Goal: Task Accomplishment & Management: Use online tool/utility

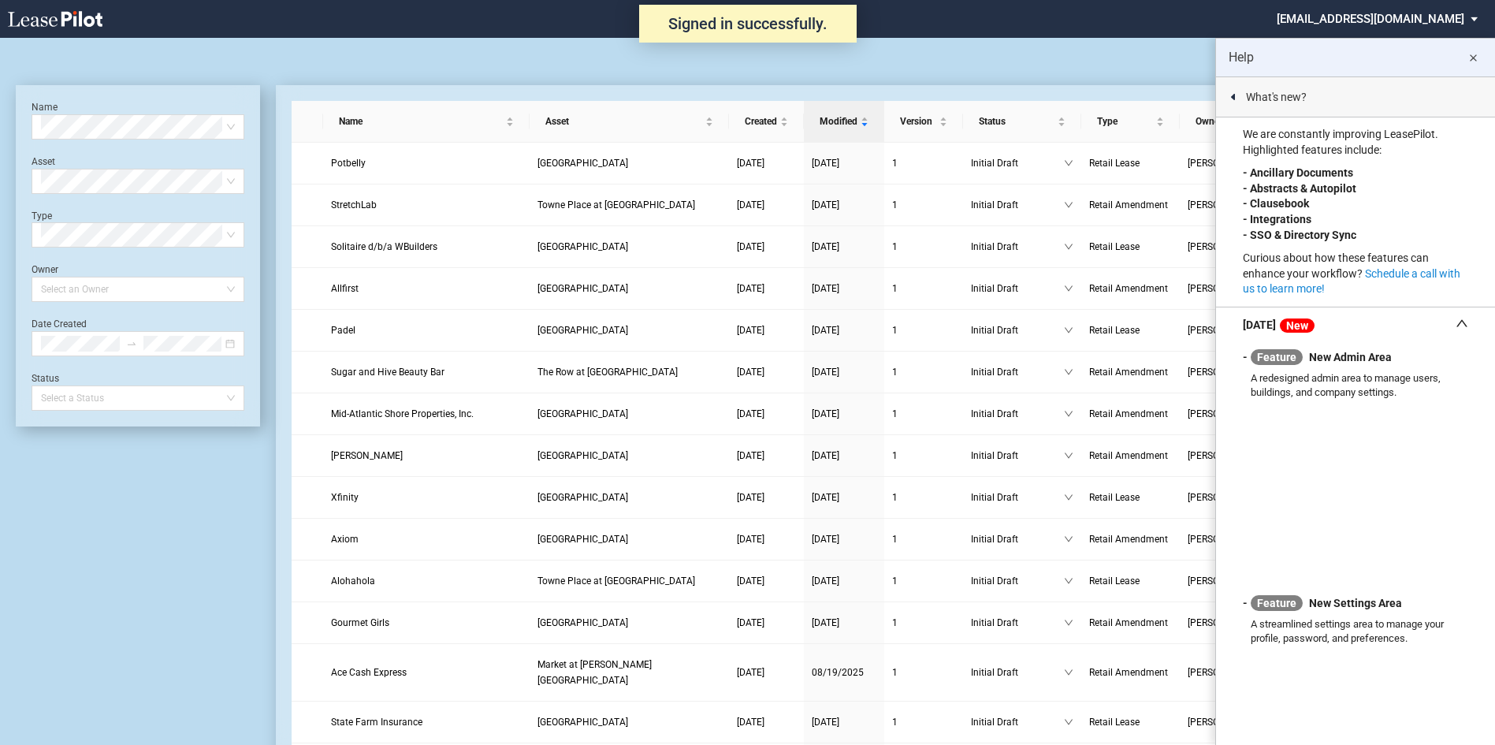
click at [1364, 21] on md-select "nschechter@kleinenterprises.com Admin Area Settings Sign Out" at bounding box center [1383, 17] width 216 height 35
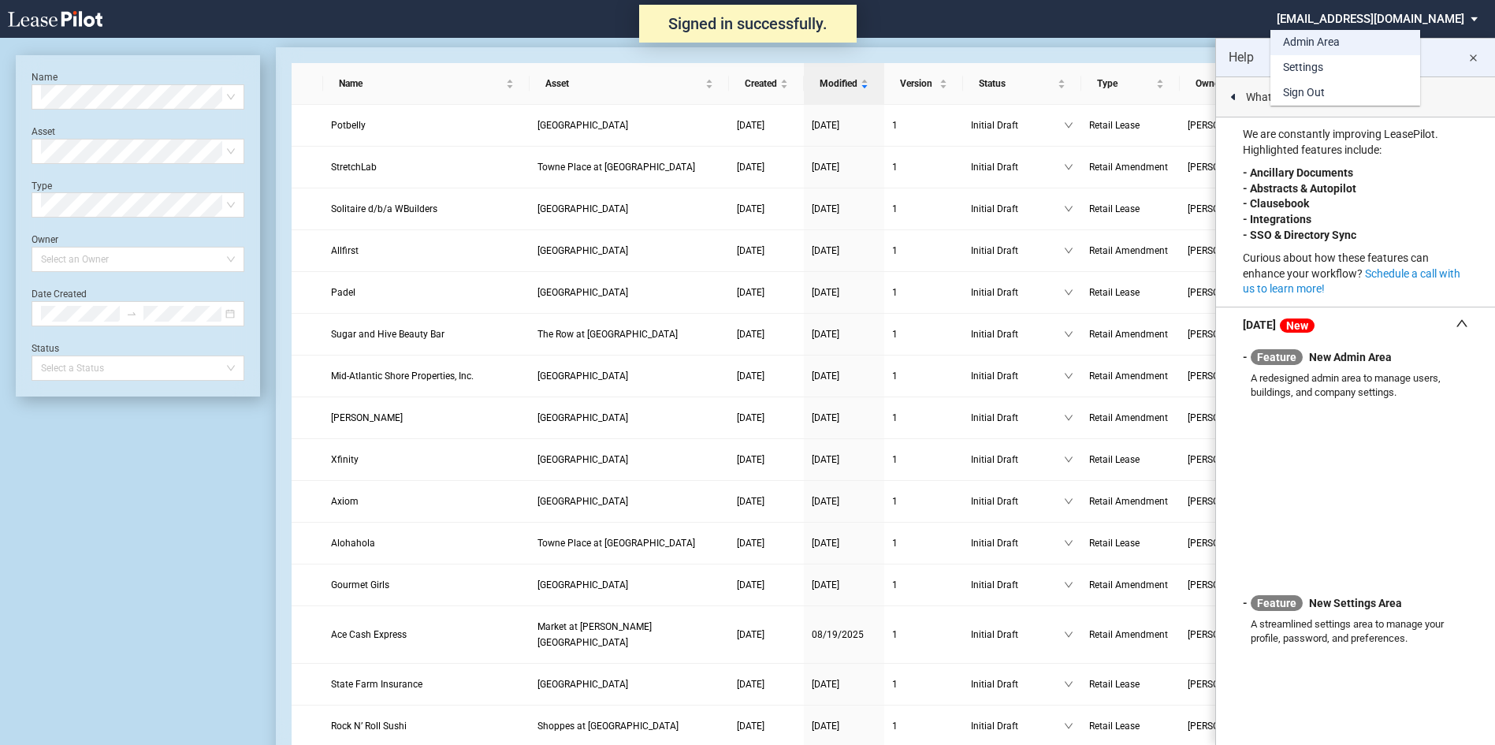
click at [1298, 43] on div "Admin Area" at bounding box center [1311, 43] width 57 height 16
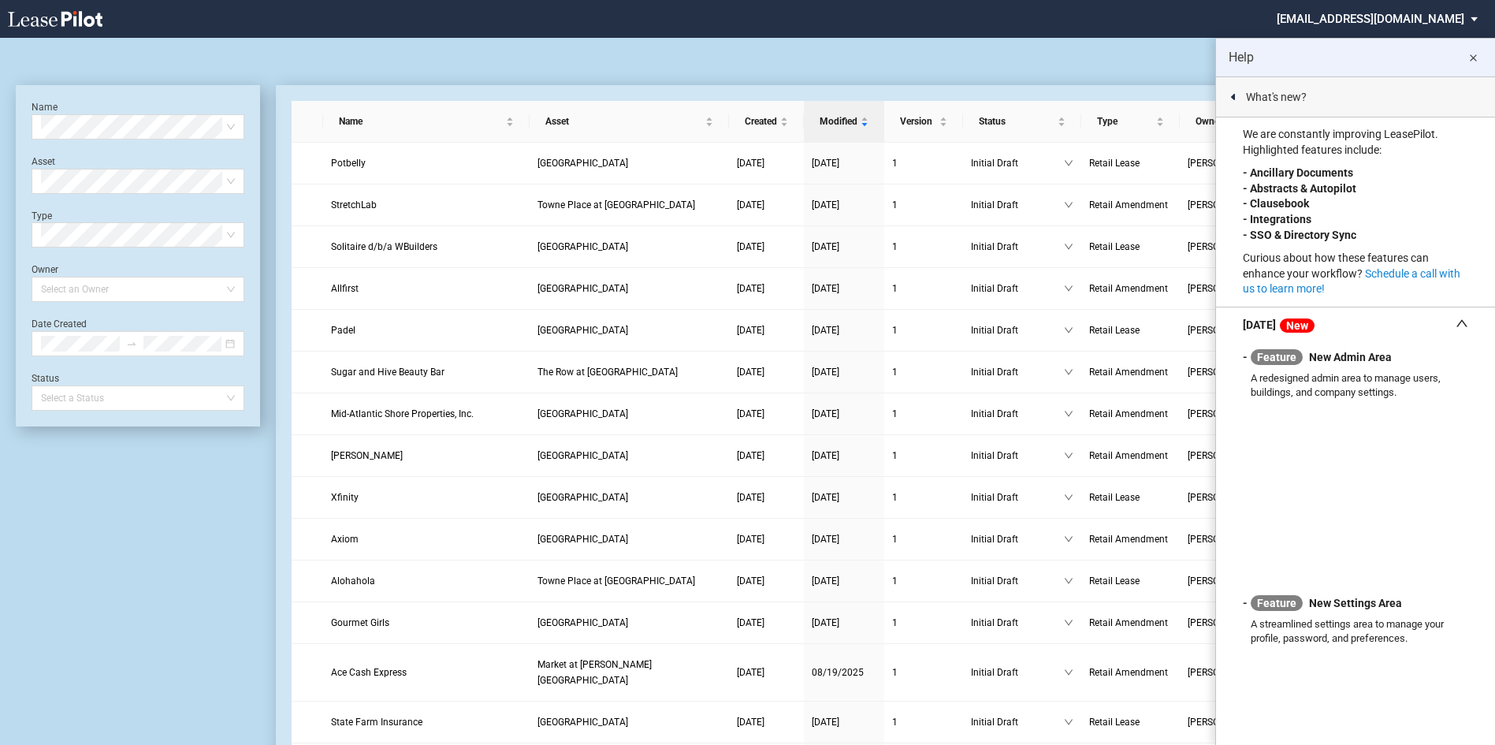
scroll to position [38, 0]
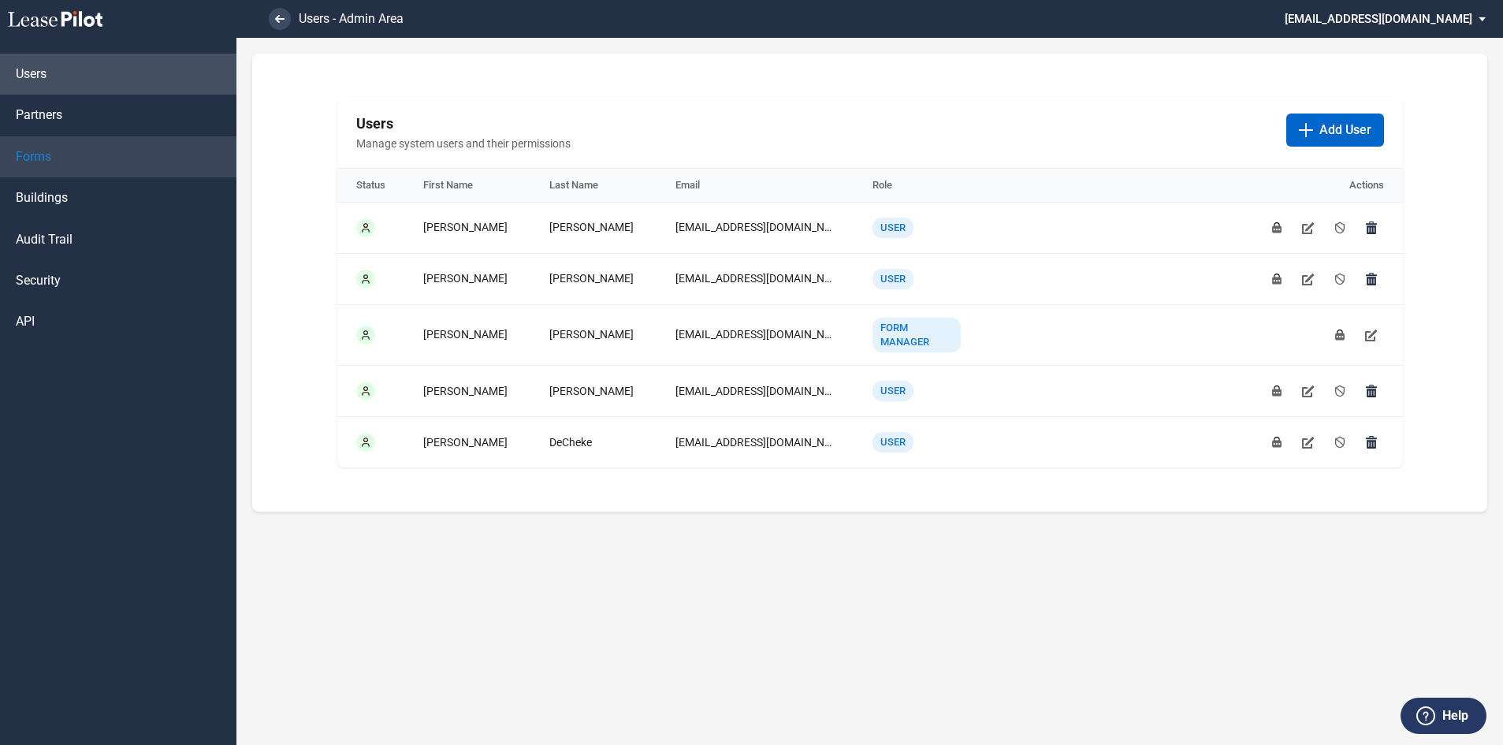
click at [34, 154] on span "Forms" at bounding box center [33, 156] width 35 height 17
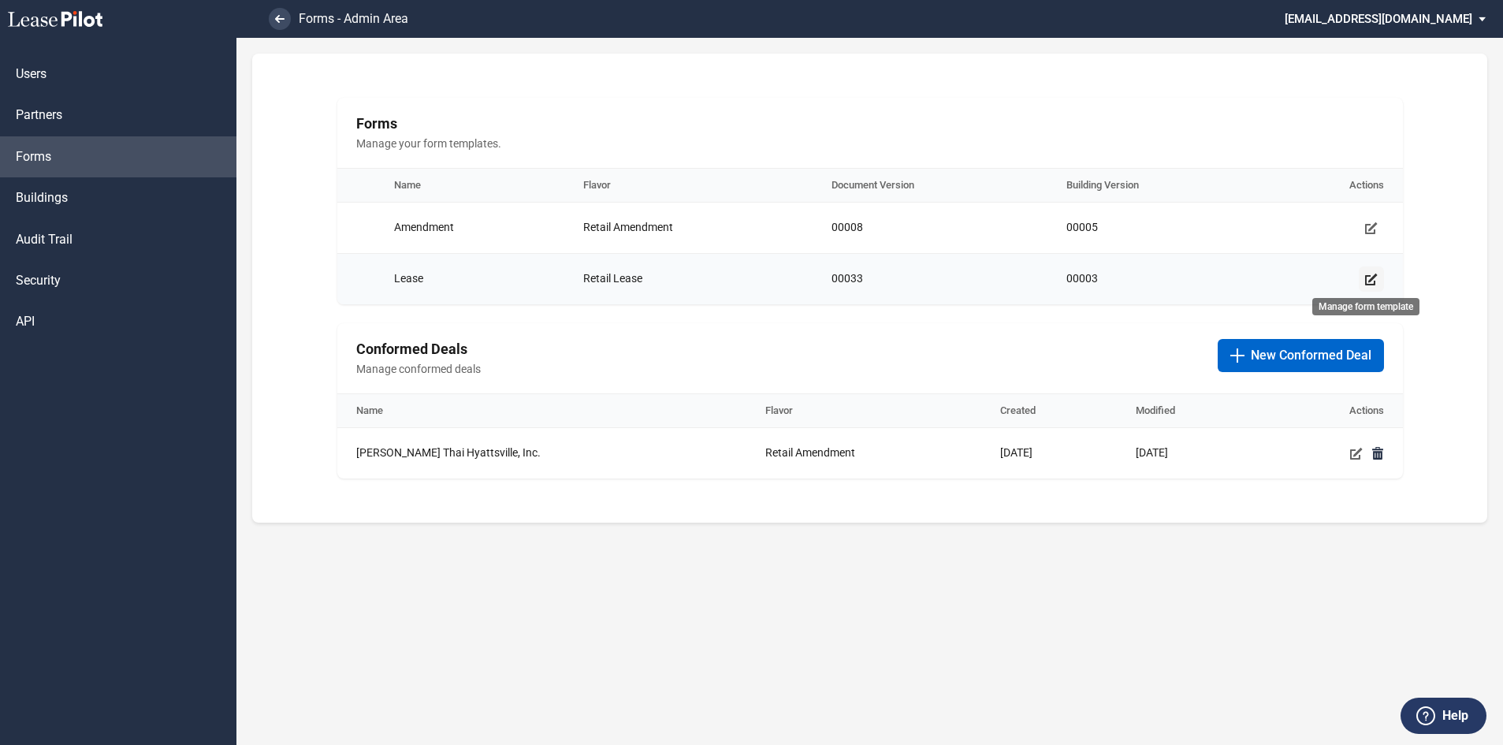
click at [1374, 281] on use "Manage form template" at bounding box center [1371, 279] width 13 height 12
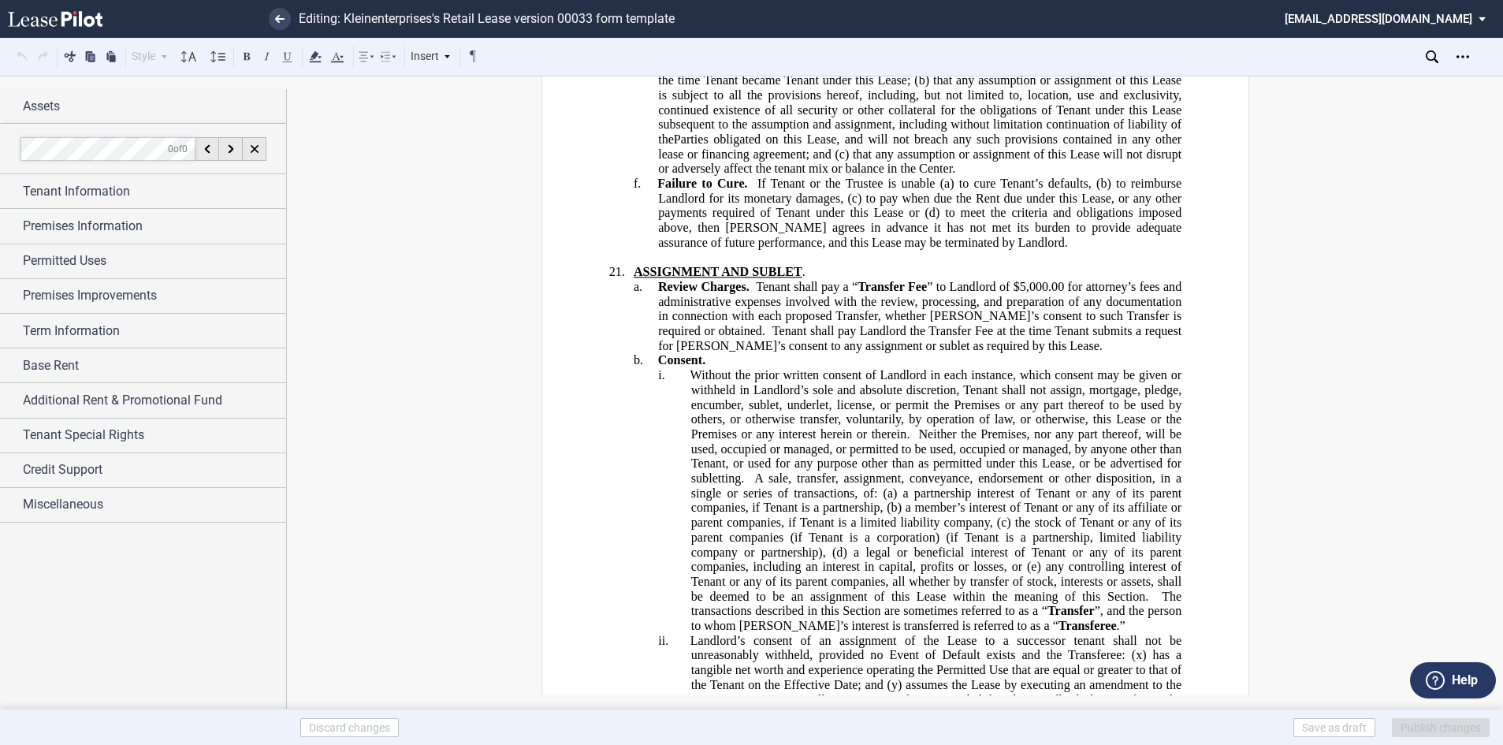
scroll to position [19383, 0]
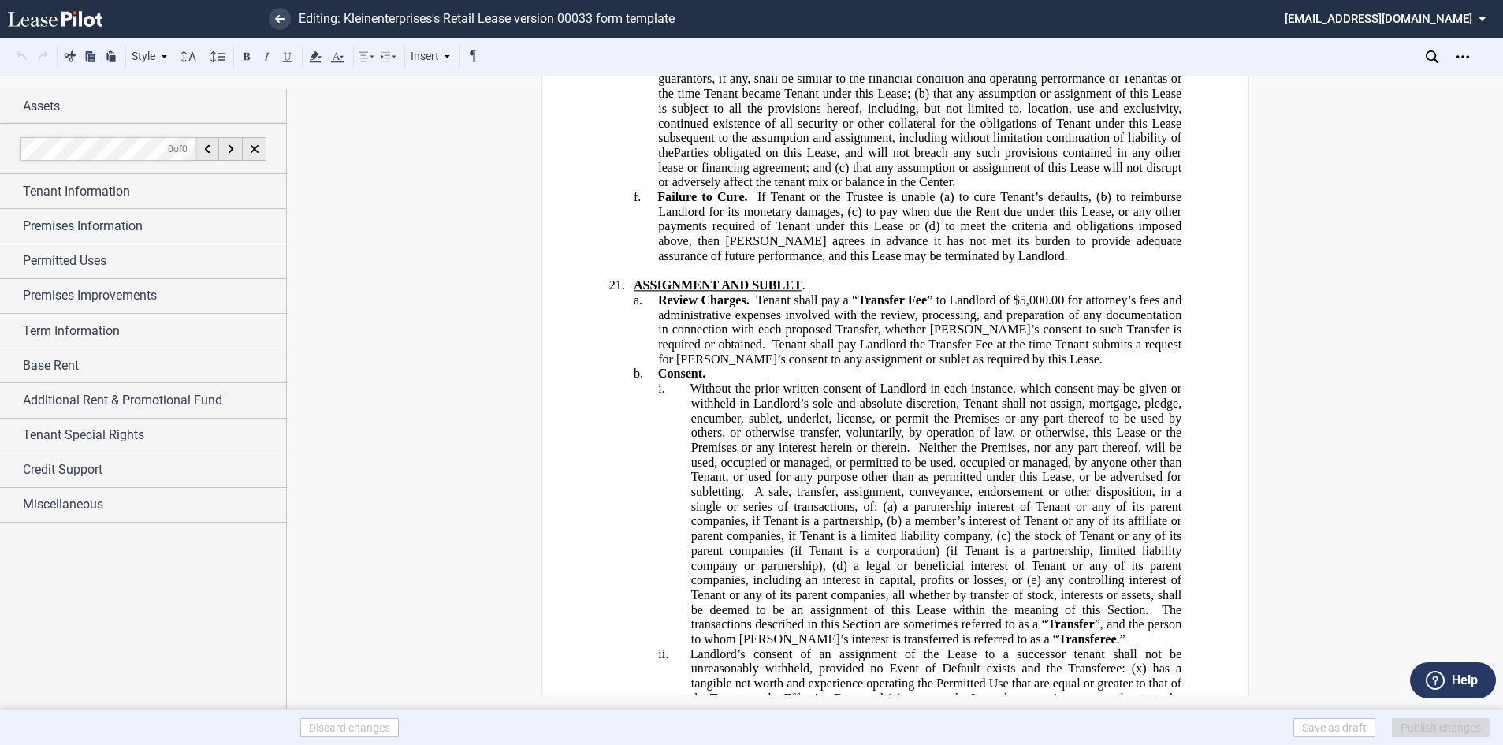
click at [696, 293] on span "” to Landlord of $5,000.00 for attorney’s fees and administrative expenses invo…" at bounding box center [921, 322] width 526 height 58
click at [708, 337] on span "Tenant shall pay Landlord the Transfer Fee at the time Tenant submits a request…" at bounding box center [921, 351] width 526 height 28
click at [1020, 337] on span "Tenant shall pay Landlord the Transfer Fee at the time Tenant submits a request…" at bounding box center [921, 351] width 526 height 28
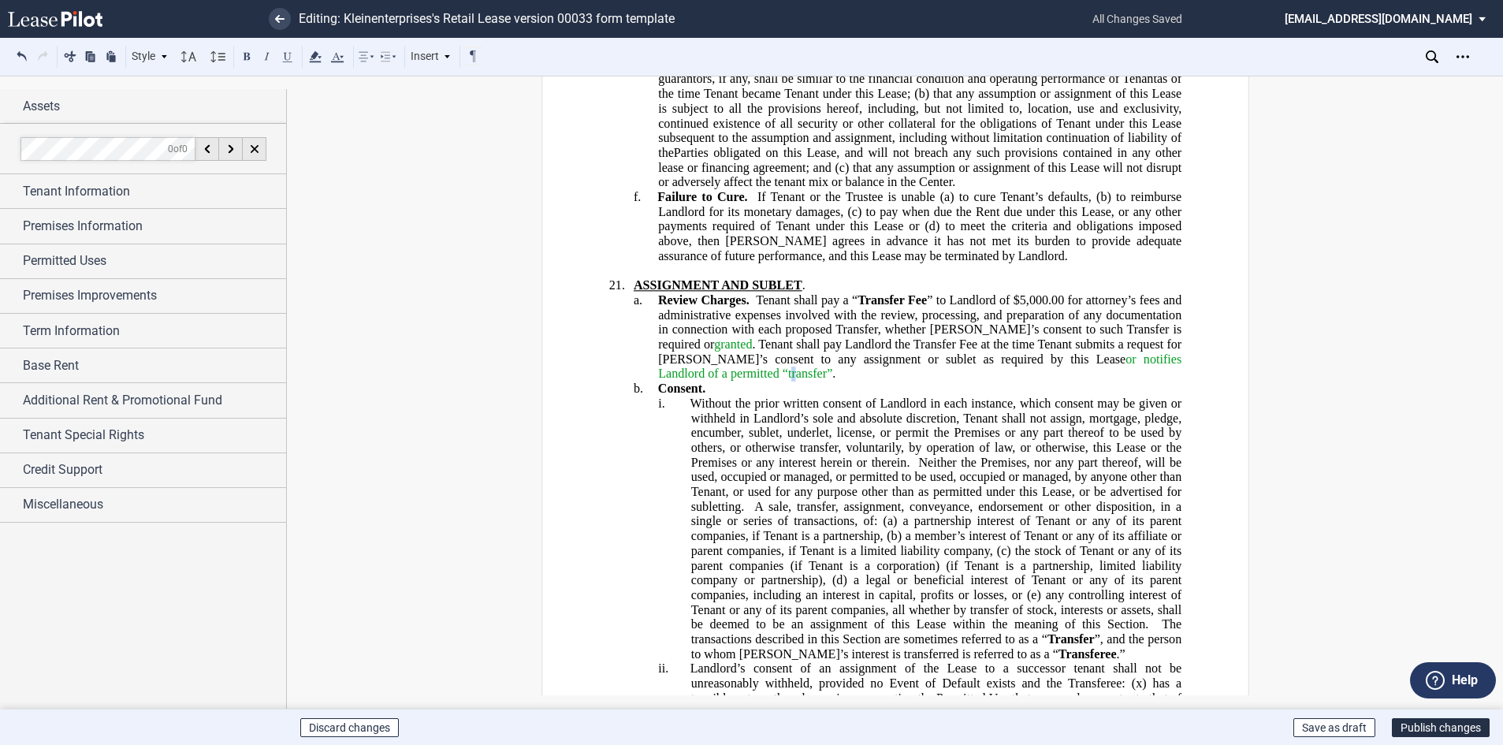
click at [715, 351] on span "or notifies Landlord of a permitted “transfer”" at bounding box center [921, 365] width 526 height 28
click at [716, 351] on span "or notifies Landlord of a permitted “transfer”" at bounding box center [921, 365] width 526 height 28
click at [1428, 726] on button "Publish changes" at bounding box center [1440, 727] width 98 height 19
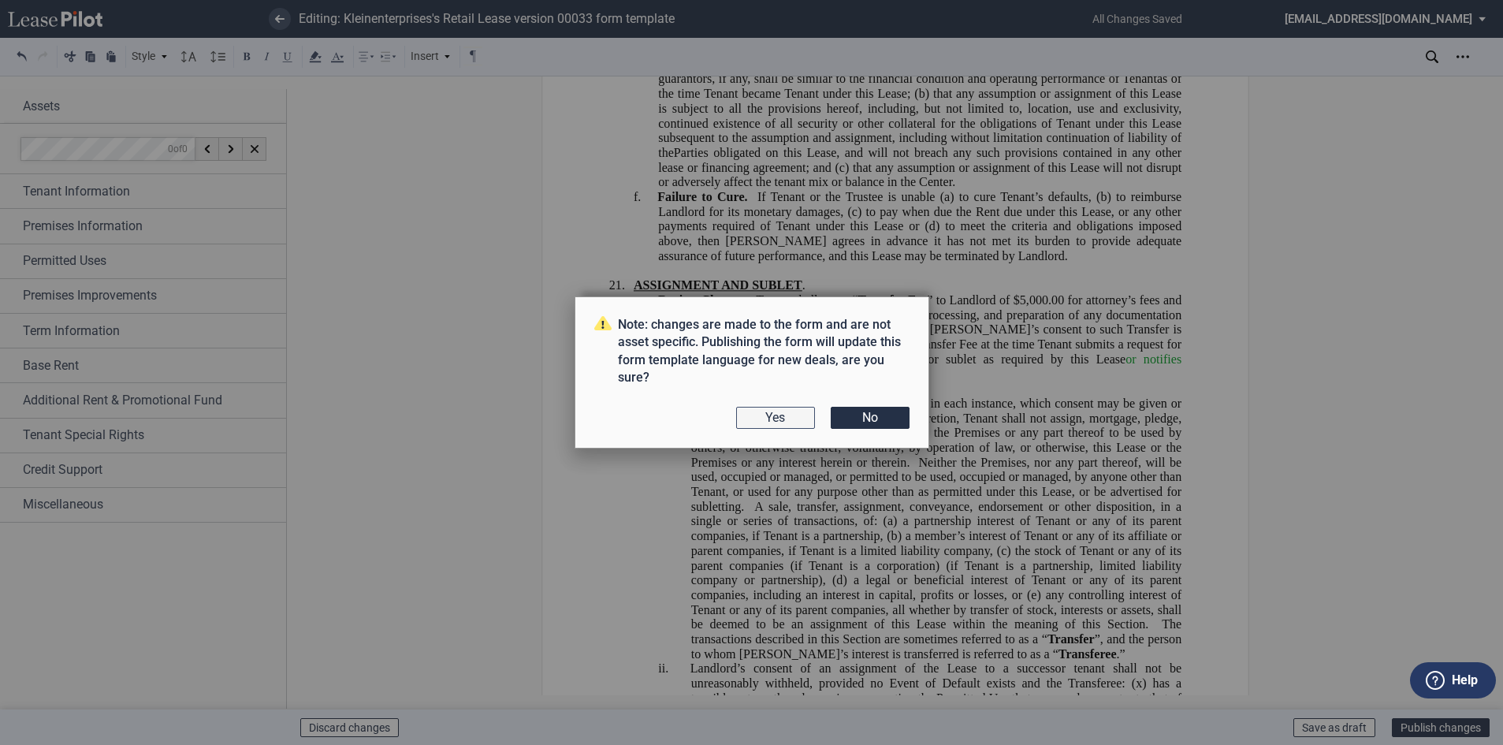
click at [760, 413] on button "Yes" at bounding box center [775, 418] width 79 height 22
